Goal: Task Accomplishment & Management: Complete application form

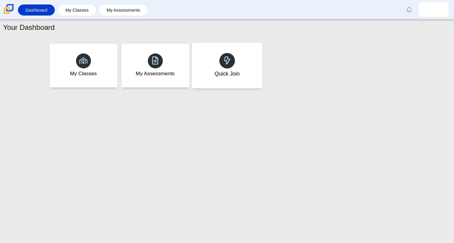
click at [229, 76] on div "Quick Join" at bounding box center [226, 74] width 25 height 8
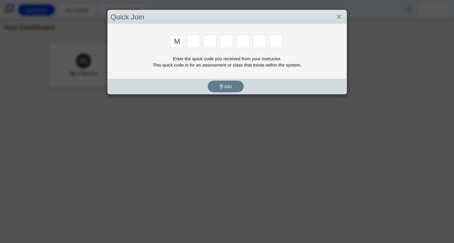
type input "m"
type input "7"
type input "e"
type input "3"
type input "e"
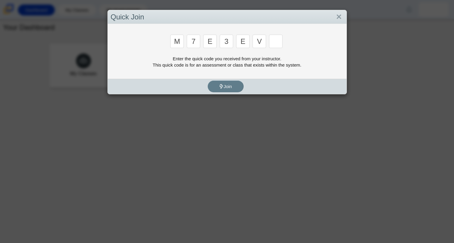
type input "v"
type input "w"
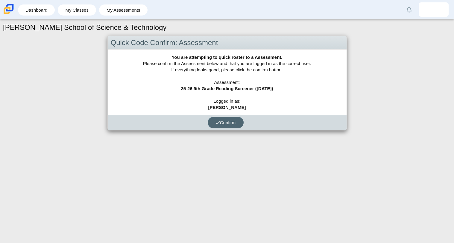
click at [234, 120] on span "Confirm" at bounding box center [225, 122] width 20 height 5
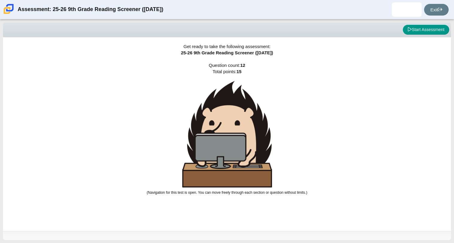
click at [223, 122] on img at bounding box center [227, 134] width 90 height 107
click at [428, 6] on link "Exit" at bounding box center [436, 10] width 25 height 12
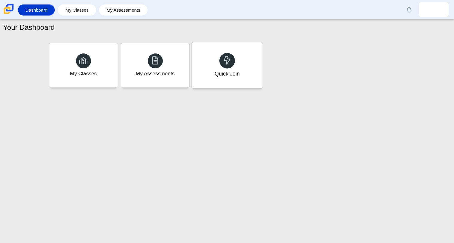
click at [240, 49] on div "Quick Join" at bounding box center [226, 65] width 71 height 46
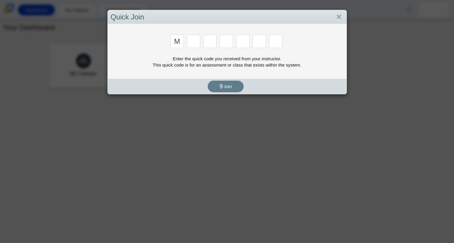
type input "m"
type input "7"
type input "e"
type input "3"
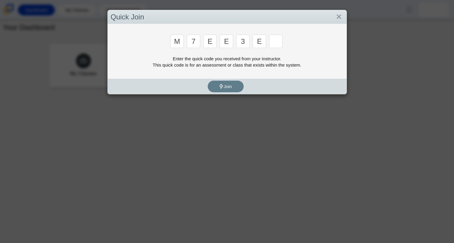
type input "e"
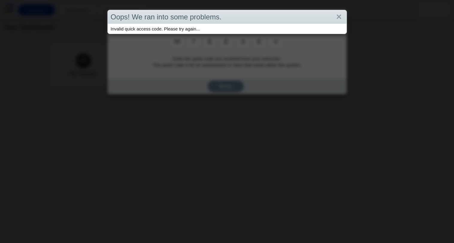
type input "v"
click at [337, 19] on link "Close" at bounding box center [338, 17] width 9 height 10
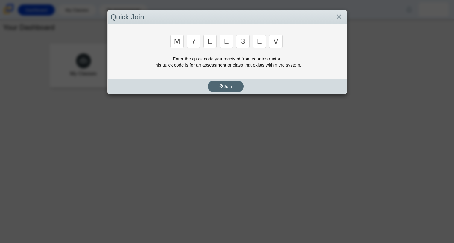
click at [235, 90] on button "Join" at bounding box center [226, 87] width 36 height 12
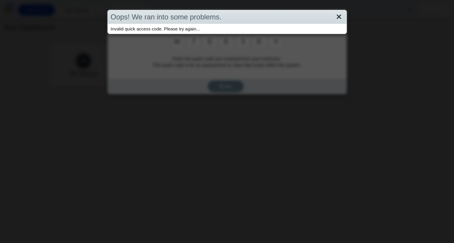
click at [339, 12] on link "Close" at bounding box center [338, 17] width 9 height 10
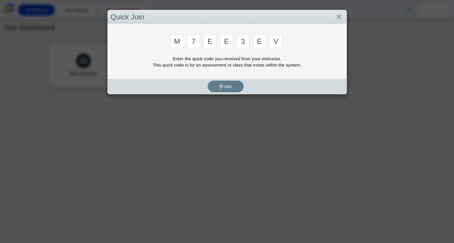
click at [339, 12] on link "Close" at bounding box center [338, 17] width 9 height 10
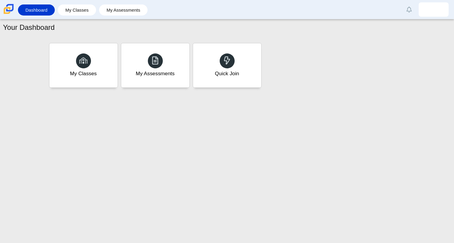
click at [52, 11] on div "Dashboard" at bounding box center [36, 9] width 37 height 11
click at [48, 11] on link "Dashboard" at bounding box center [36, 9] width 31 height 11
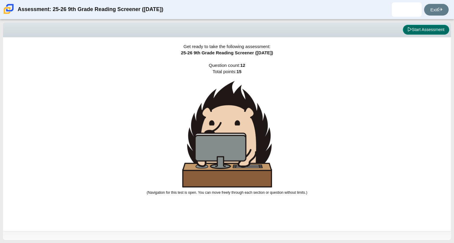
click at [424, 30] on button "Start Assessment" at bounding box center [426, 30] width 46 height 10
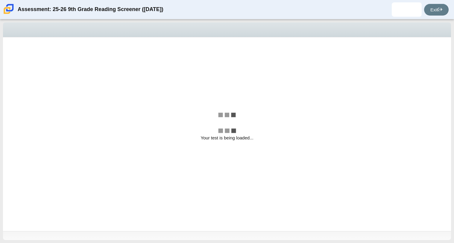
select select "ccc5b315-3c7c-471c-bf90-f22c8299c798"
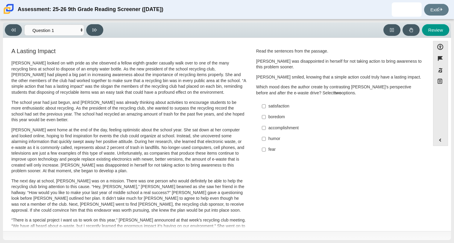
click at [273, 105] on div "satisfaction" at bounding box center [343, 106] width 151 height 6
click at [266, 105] on input "satisfaction satisfaction" at bounding box center [264, 106] width 4 height 11
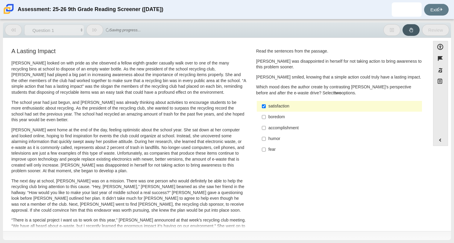
click at [273, 105] on div "satisfaction" at bounding box center [343, 106] width 151 height 6
click at [266, 105] on input "satisfaction satisfaction" at bounding box center [264, 106] width 4 height 11
checkbox input "false"
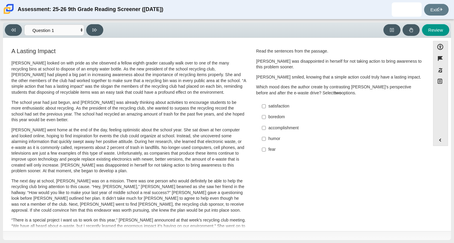
click at [280, 140] on div "humor" at bounding box center [343, 139] width 151 height 6
click at [266, 140] on input "humor humor" at bounding box center [264, 139] width 4 height 11
checkbox input "true"
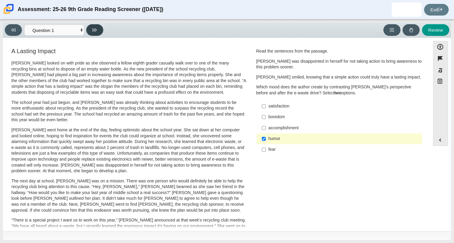
click at [101, 31] on button at bounding box center [94, 30] width 17 height 12
select select "0ff64528-ffd7-428d-b192-babfaadd44e8"
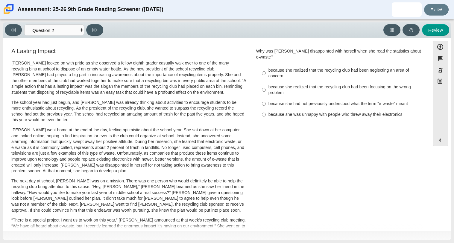
click at [283, 114] on label "because she was unhappy with people who threw away their electronics because sh…" at bounding box center [340, 114] width 164 height 11
click at [266, 114] on input "because she was unhappy with people who threw away their electronics because sh…" at bounding box center [264, 114] width 4 height 11
radio input "true"
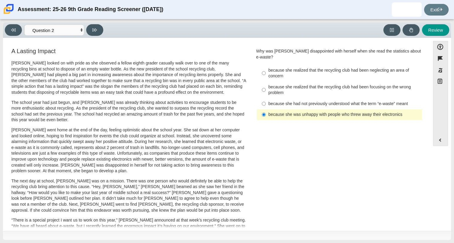
click at [284, 101] on div "because she had not previously understood what the term “e-waste” meant" at bounding box center [343, 104] width 151 height 6
click at [266, 99] on input "because she had not previously understood what the term “e-waste” meant because…" at bounding box center [264, 103] width 4 height 11
radio input "true"
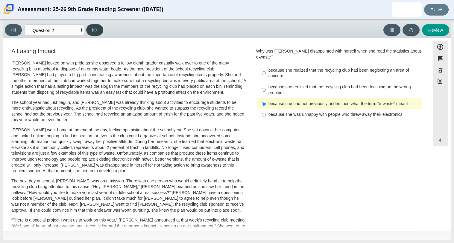
click at [91, 33] on button at bounding box center [94, 30] width 17 height 12
select select "7ce3d843-6974-4858-901c-1ff39630e843"
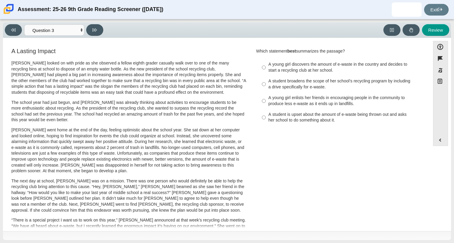
click at [284, 101] on div "A young girl enlists her friends in encouraging people in the community to prod…" at bounding box center [343, 101] width 151 height 12
click at [266, 101] on input "A young girl enlists her friends in encouraging people in the community to prod…" at bounding box center [264, 101] width 4 height 17
radio input "true"
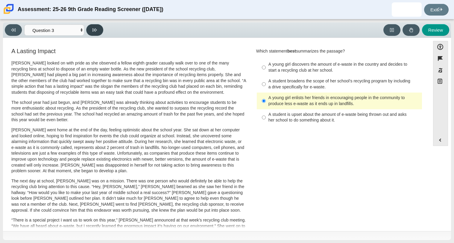
click at [102, 33] on button at bounding box center [94, 30] width 17 height 12
select select "ca9ea0f1-49c5-4bd1-83b0-472c18652b42"
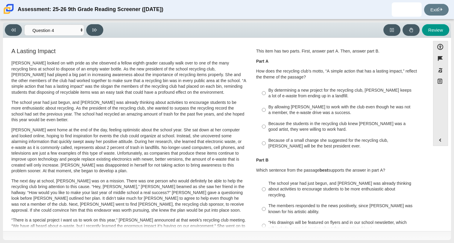
click at [299, 135] on label "Because the students in the recycling club knew Juan Carlos was a good artist, …" at bounding box center [340, 126] width 164 height 17
click at [266, 135] on input "Because the students in the recycling club knew Juan Carlos was a good artist, …" at bounding box center [264, 126] width 4 height 17
radio input "true"
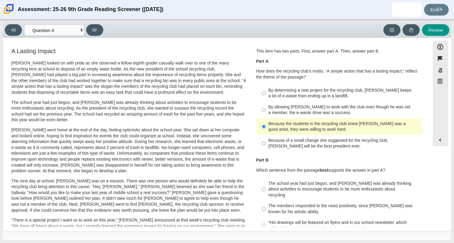
click at [290, 124] on div "Because the students in the recycling club knew Juan Carlos was a good artist, …" at bounding box center [343, 127] width 151 height 12
click at [266, 124] on input "Because the students in the recycling club knew Juan Carlos was a good artist, …" at bounding box center [264, 126] width 4 height 17
click at [290, 112] on div "By allowing Juan Carlos to work with the club even though he was not a member, …" at bounding box center [343, 110] width 151 height 12
click at [266, 112] on input "By allowing Juan Carlos to work with the club even though he was not a member, …" at bounding box center [264, 110] width 4 height 17
radio input "true"
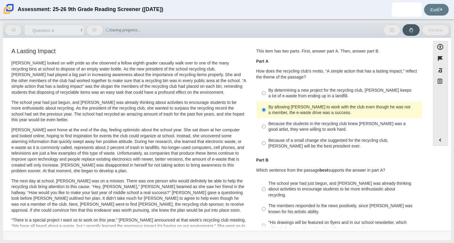
click at [287, 95] on div "By determining a new project for the recycling club, Scarlett keeps a lot of e-…" at bounding box center [343, 94] width 151 height 12
click at [266, 95] on input "By determining a new project for the recycling club, Scarlett keeps a lot of e-…" at bounding box center [264, 93] width 4 height 17
radio input "true"
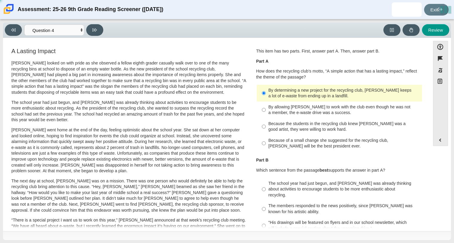
click at [286, 104] on label "By allowing Juan Carlos to work with the club even though he was not a member, …" at bounding box center [340, 110] width 164 height 17
click at [266, 104] on input "By allowing Juan Carlos to work with the club even though he was not a member, …" at bounding box center [264, 110] width 4 height 17
radio input "true"
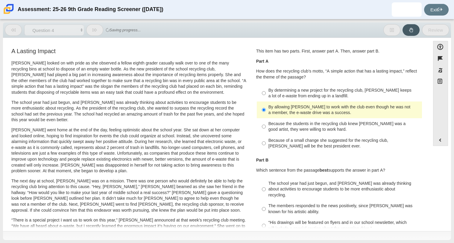
click at [280, 218] on label "“His drawings will be featured on flyers and in our school newsletter, which wi…" at bounding box center [340, 226] width 164 height 17
click at [266, 218] on input "“His drawings will be featured on flyers and in our school newsletter, which wi…" at bounding box center [264, 226] width 4 height 17
radio input "true"
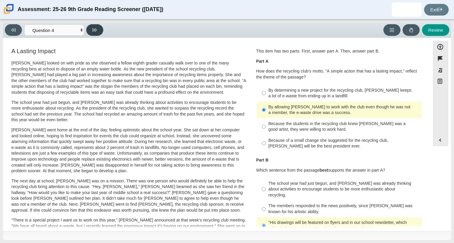
click at [99, 32] on button at bounding box center [94, 30] width 17 height 12
select select "e41f1a79-e29f-4095-8030-a53364015bed"
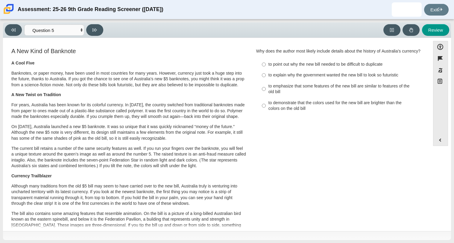
click at [287, 89] on div "to emphasize that some features of the new bill are similar to features of the …" at bounding box center [343, 89] width 151 height 12
click at [266, 89] on input "to emphasize that some features of the new bill are similar to features of the …" at bounding box center [264, 89] width 4 height 17
radio input "true"
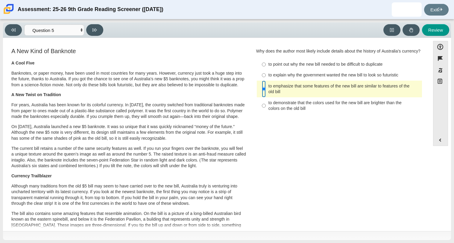
click at [262, 92] on input "to emphasize that some features of the new bill are similar to features of the …" at bounding box center [264, 89] width 4 height 17
click at [273, 95] on div "to emphasize that some features of the new bill are similar to features of the …" at bounding box center [343, 89] width 151 height 12
click at [266, 96] on input "to emphasize that some features of the new bill are similar to features of the …" at bounding box center [264, 89] width 4 height 17
click at [273, 95] on div "to emphasize that some features of the new bill are similar to features of the …" at bounding box center [343, 89] width 151 height 12
click at [266, 96] on input "to emphasize that some features of the new bill are similar to features of the …" at bounding box center [264, 89] width 4 height 17
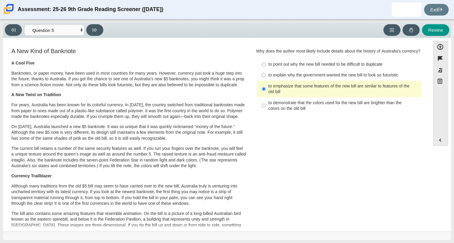
click at [273, 95] on div "to emphasize that some features of the new bill are similar to features of the …" at bounding box center [343, 89] width 151 height 12
click at [266, 96] on input "to emphasize that some features of the new bill are similar to features of the …" at bounding box center [264, 89] width 4 height 17
click at [99, 29] on button at bounding box center [94, 30] width 17 height 12
select select "69146e31-7b3d-4a3e-9ce6-f30c24342ae0"
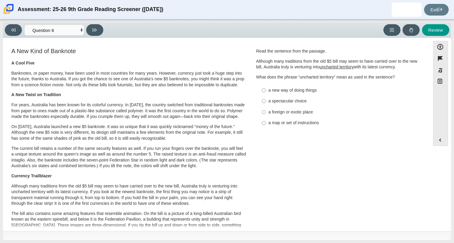
click at [273, 105] on label "a spectacular choice a spectacular choice" at bounding box center [340, 101] width 164 height 11
click at [266, 105] on input "a spectacular choice a spectacular choice" at bounding box center [264, 101] width 4 height 11
radio input "true"
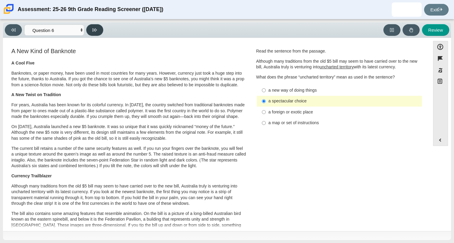
click at [91, 28] on button at bounding box center [94, 30] width 17 height 12
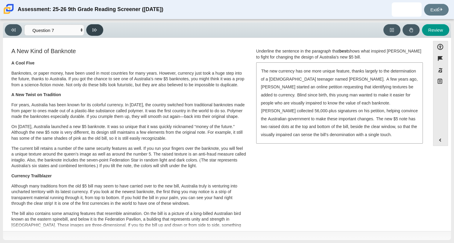
click at [91, 28] on button at bounding box center [94, 30] width 17 height 12
select select "ea8338c2-a6a3-418e-a305-2b963b54a290"
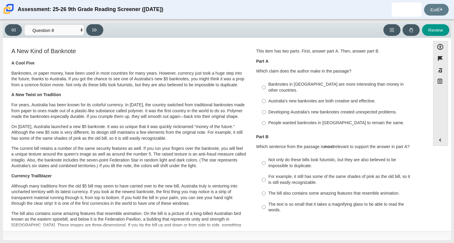
click at [267, 110] on label "Developing Australia’s new banknotes created unexpected problems. Developing Au…" at bounding box center [340, 112] width 164 height 11
click at [266, 110] on input "Developing Australia’s new banknotes created unexpected problems. Developing Au…" at bounding box center [264, 112] width 4 height 11
radio input "true"
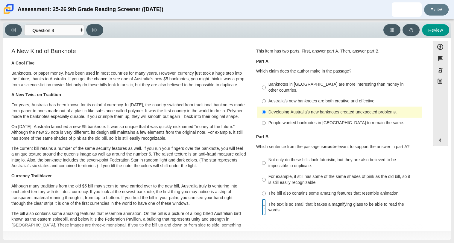
click at [262, 200] on input "The text is so small that it takes a magnifying glass to be able to read the wo…" at bounding box center [264, 207] width 4 height 17
radio input "true"
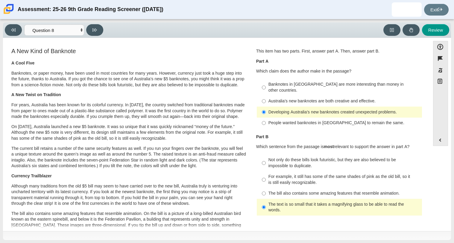
click at [264, 172] on label "For example, it still has some of the same shades of pink as the old bill, so i…" at bounding box center [340, 180] width 164 height 17
click at [264, 172] on input "For example, it still has some of the same shades of pink as the old bill, so i…" at bounding box center [264, 180] width 4 height 17
radio input "true"
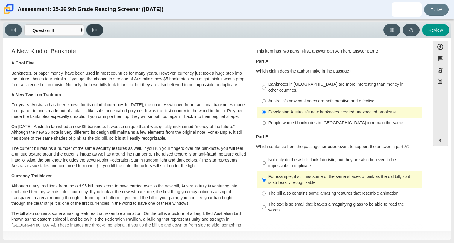
click at [94, 35] on button at bounding box center [94, 30] width 17 height 12
select select "89f058d6-b15c-4ef5-a4b3-fdaffb8868b6"
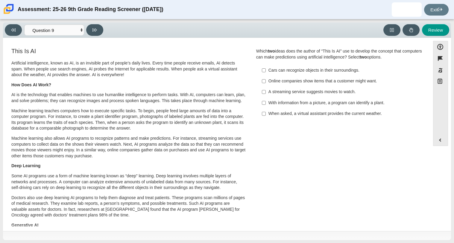
click at [303, 92] on div "A streaming service suggests movies to watch." at bounding box center [343, 92] width 151 height 6
click at [266, 92] on input "A streaming service suggests movies to watch. A streaming service suggests movi…" at bounding box center [264, 92] width 4 height 11
checkbox input "true"
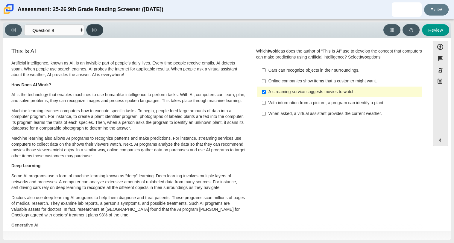
click at [98, 34] on button at bounding box center [94, 30] width 17 height 12
select select "cdf3c14e-a918-44d1-9b63-3db0fa81641e"
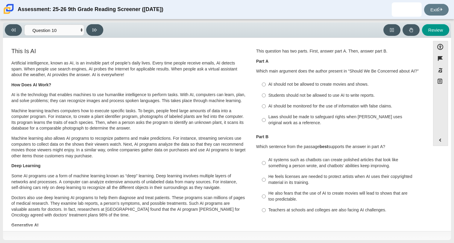
click at [302, 94] on div "Students should not be allowed to use AI to write reports." at bounding box center [343, 96] width 151 height 6
click at [266, 94] on input "Students should not be allowed to use AI to write reports. Students should not …" at bounding box center [264, 95] width 4 height 11
radio input "true"
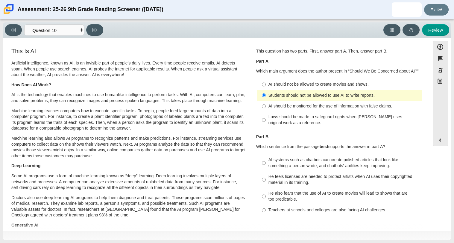
click at [282, 211] on div "Teachers at schools and colleges are also facing AI challenges." at bounding box center [343, 211] width 151 height 6
click at [266, 211] on input "Teachers at schools and colleges are also facing AI challenges. Teachers at sch…" at bounding box center [264, 210] width 4 height 11
radio input "true"
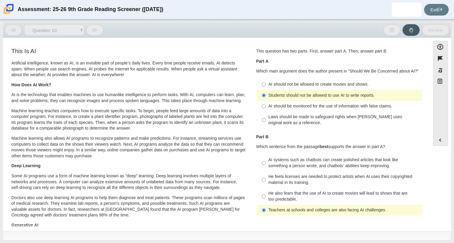
click at [282, 211] on div "Teachers at schools and colleges are also facing AI challenges." at bounding box center [343, 211] width 151 height 6
click at [266, 211] on input "Teachers at schools and colleges are also facing AI challenges. Teachers at sch…" at bounding box center [264, 210] width 4 height 11
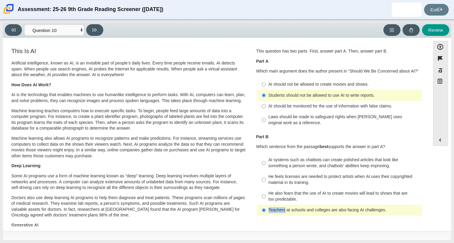
click at [292, 186] on div "He feels licenses are needed to protect artists when AI uses their copyrighted …" at bounding box center [343, 180] width 151 height 12
click at [266, 186] on input "He feels licenses are needed to protect artists when AI uses their copyrighted …" at bounding box center [264, 180] width 4 height 17
radio input "true"
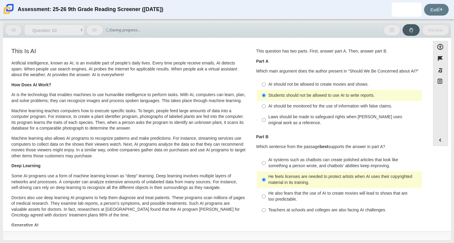
click at [301, 160] on div "AI systems such as chatbots can create polished articles that look like somethi…" at bounding box center [343, 163] width 151 height 12
click at [266, 160] on input "AI systems such as chatbots can create polished articles that look like somethi…" at bounding box center [264, 163] width 4 height 17
radio input "true"
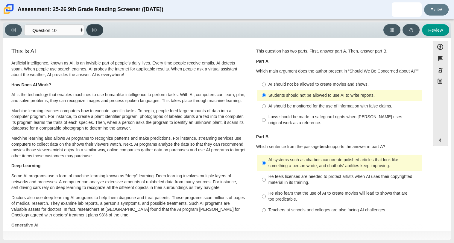
click at [101, 33] on button at bounding box center [94, 30] width 17 height 12
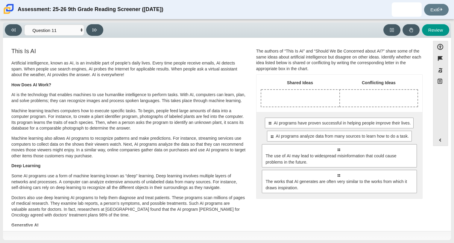
click at [275, 92] on div "Drop response in row 1 of column 1 (Shared Ideas)" at bounding box center [300, 98] width 78 height 17
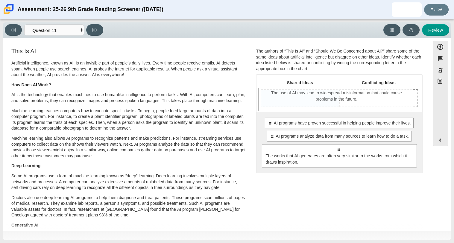
drag, startPoint x: 287, startPoint y: 151, endPoint x: 285, endPoint y: 94, distance: 56.6
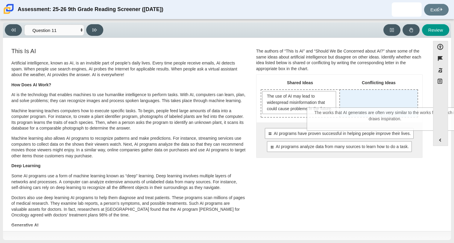
drag, startPoint x: 300, startPoint y: 167, endPoint x: 347, endPoint y: 113, distance: 70.8
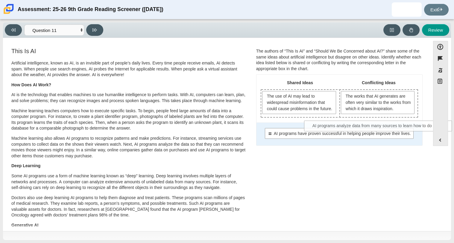
drag, startPoint x: 315, startPoint y: 156, endPoint x: 356, endPoint y: 129, distance: 48.9
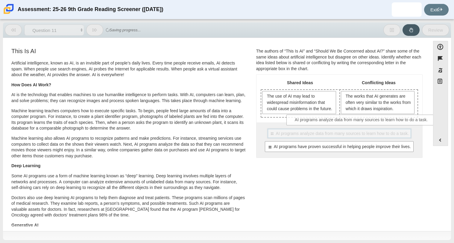
drag, startPoint x: 347, startPoint y: 143, endPoint x: 370, endPoint y: 124, distance: 30.6
click at [370, 124] on div "Shared Ideas Conflicting Ideas The use of AI may lead to widespread misinformat…" at bounding box center [339, 116] width 166 height 83
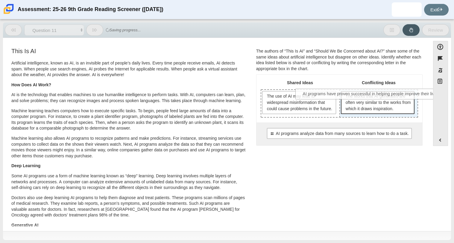
drag, startPoint x: 356, startPoint y: 153, endPoint x: 390, endPoint y: 95, distance: 67.3
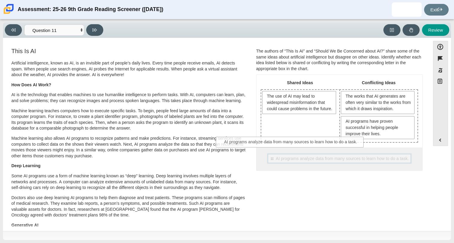
drag, startPoint x: 312, startPoint y: 162, endPoint x: 266, endPoint y: 145, distance: 49.4
click at [266, 145] on div "Shared Ideas Conflicting Ideas The use of AI may lead to widespread misinformat…" at bounding box center [339, 123] width 166 height 96
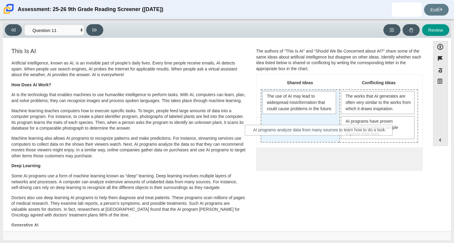
drag, startPoint x: 286, startPoint y: 162, endPoint x: 267, endPoint y: 134, distance: 34.0
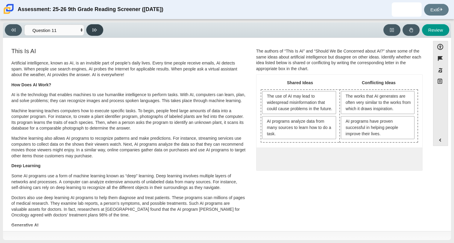
click at [97, 35] on button at bounding box center [94, 30] width 17 height 12
select select "c3effed4-44ce-4a19-bd96-1787f34e9b4c"
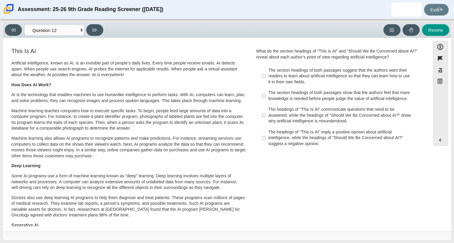
click at [264, 95] on label "The section headings of both passages show that the authors feel that more know…" at bounding box center [340, 96] width 164 height 17
click at [264, 95] on input "The section headings of both passages show that the authors feel that more know…" at bounding box center [264, 96] width 4 height 17
radio input "true"
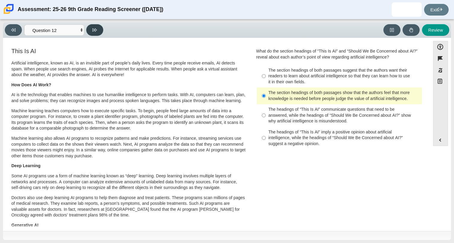
click at [101, 29] on button at bounding box center [94, 30] width 17 height 12
select select "review"
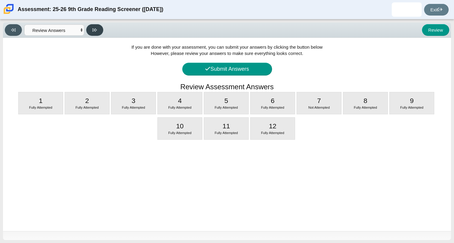
click at [93, 27] on button at bounding box center [94, 30] width 17 height 12
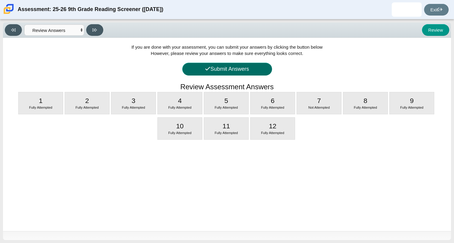
click at [220, 73] on button "Submit Answers" at bounding box center [227, 69] width 90 height 13
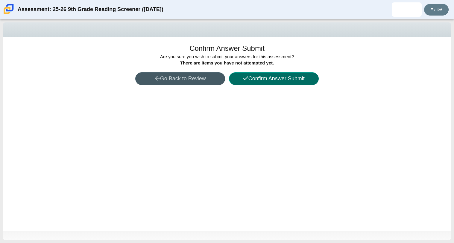
click at [237, 76] on button "Confirm Answer Submit" at bounding box center [274, 78] width 90 height 13
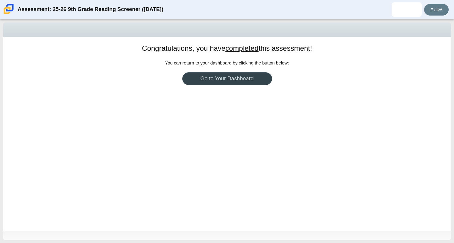
click at [237, 76] on link "Go to Your Dashboard" at bounding box center [227, 78] width 90 height 13
